Goal: Task Accomplishment & Management: Use online tool/utility

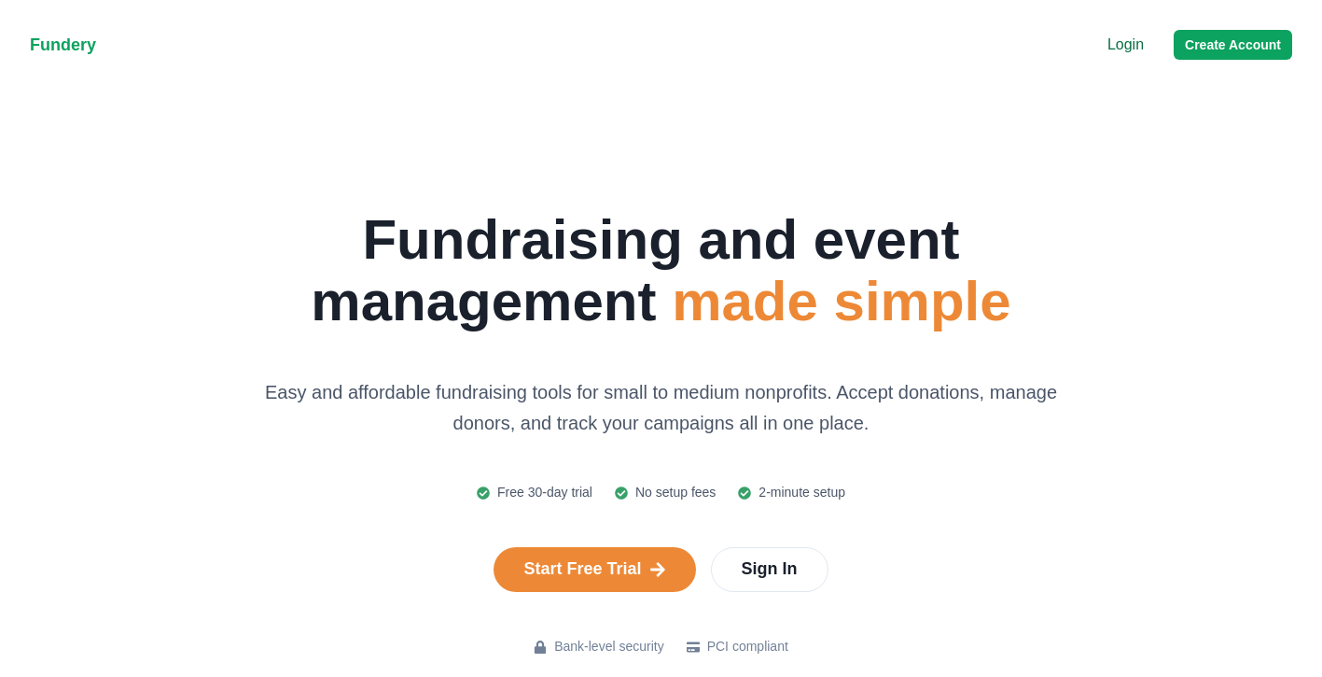
click at [1123, 60] on nav "Fundery Menu Login Create Account" at bounding box center [661, 45] width 1322 height 90
click at [1123, 47] on p "Login" at bounding box center [1126, 45] width 36 height 22
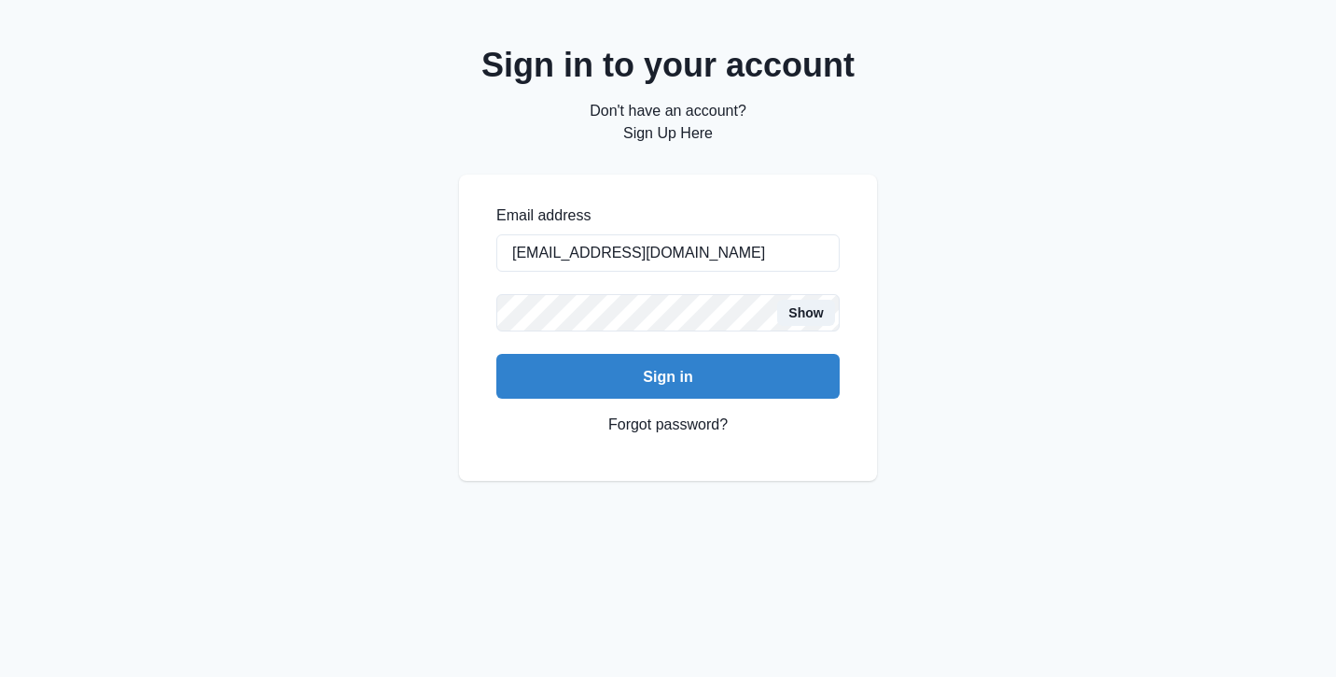
type input "[EMAIL_ADDRESS][DOMAIN_NAME]"
click at [668, 376] on button "Sign in" at bounding box center [667, 376] width 343 height 45
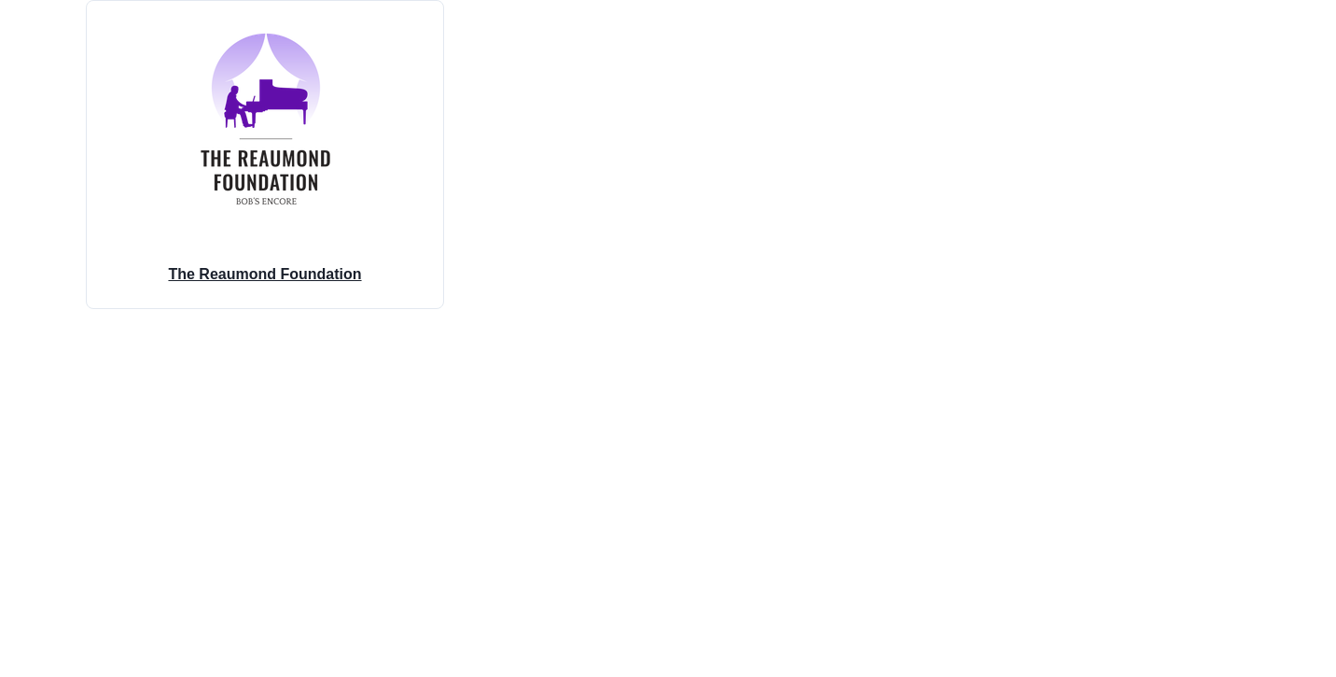
click at [336, 252] on div "The Reaumond Foundation" at bounding box center [265, 272] width 238 height 71
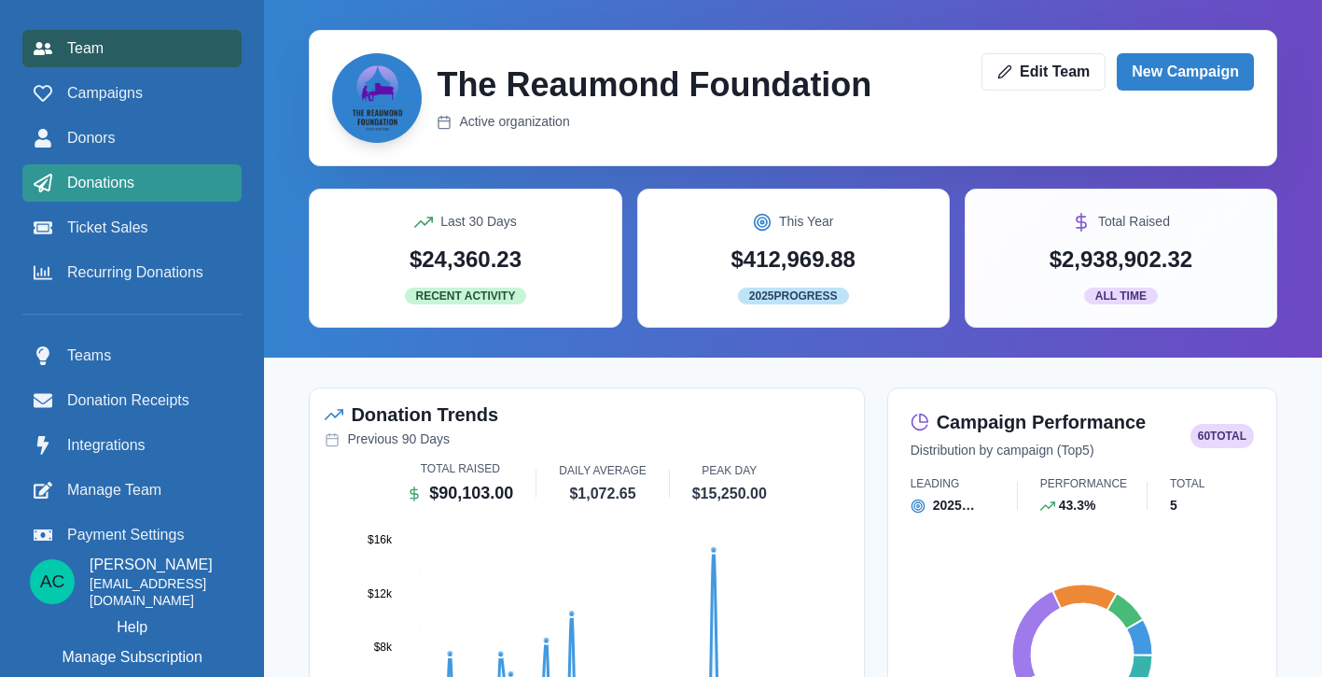
click at [131, 176] on span "Donations" at bounding box center [100, 183] width 67 height 22
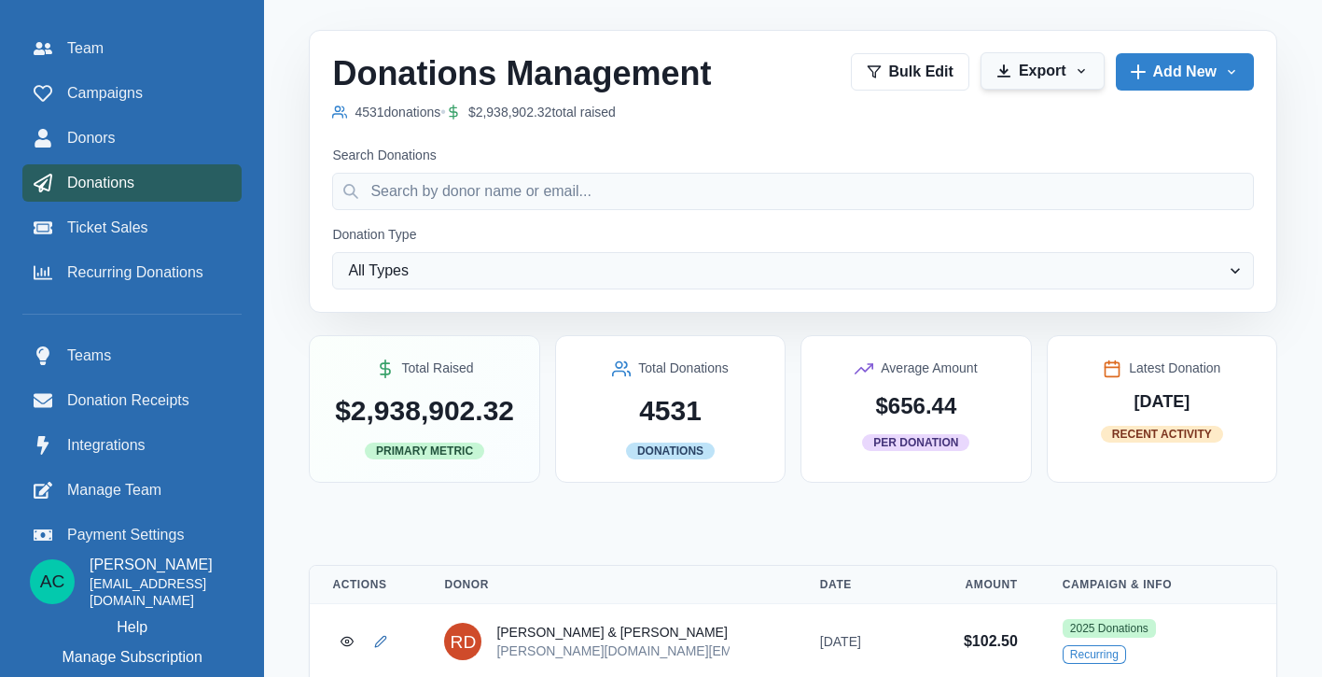
click at [1055, 83] on button "Export" at bounding box center [1043, 70] width 124 height 37
click at [1042, 123] on button "Export to CSV" at bounding box center [1086, 122] width 207 height 34
click at [1079, 70] on icon "button" at bounding box center [1081, 71] width 7 height 5
click at [741, 166] on div "Search Donations" at bounding box center [793, 178] width 922 height 64
